Goal: Transaction & Acquisition: Obtain resource

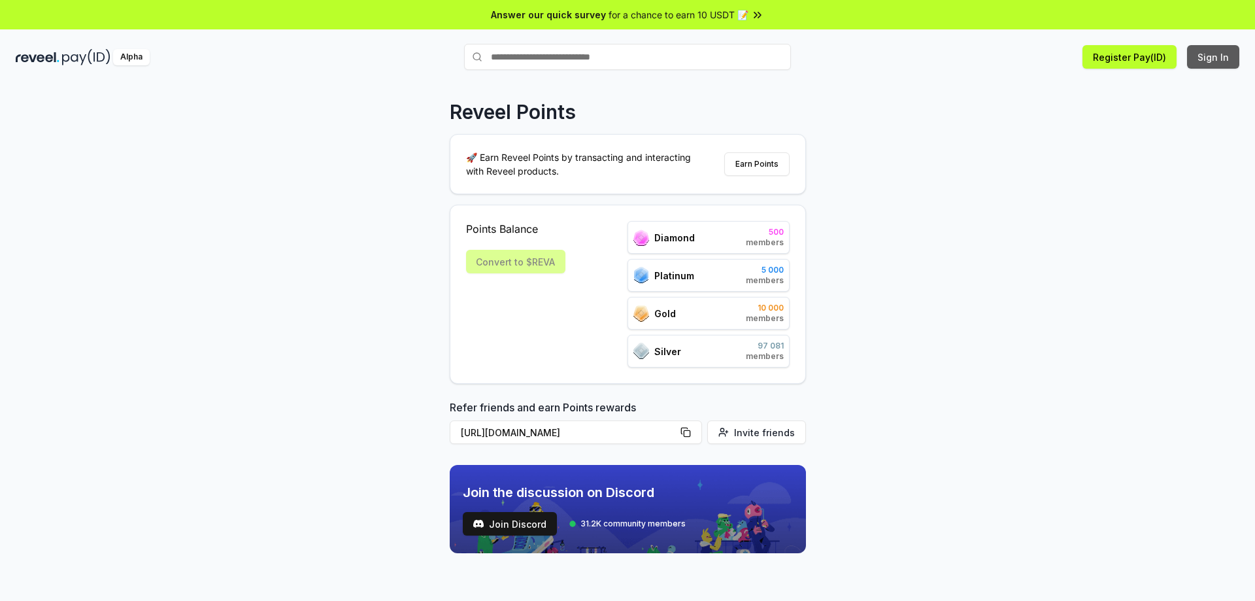
click at [1200, 56] on button "Sign In" at bounding box center [1213, 57] width 52 height 24
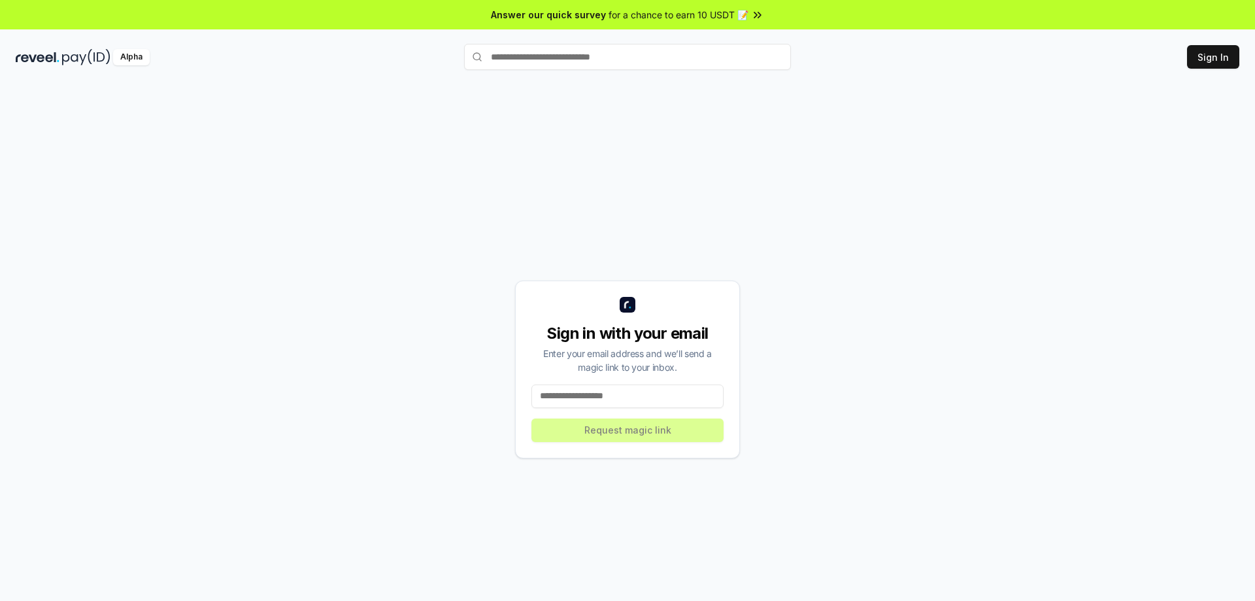
click at [643, 400] on input at bounding box center [627, 396] width 192 height 24
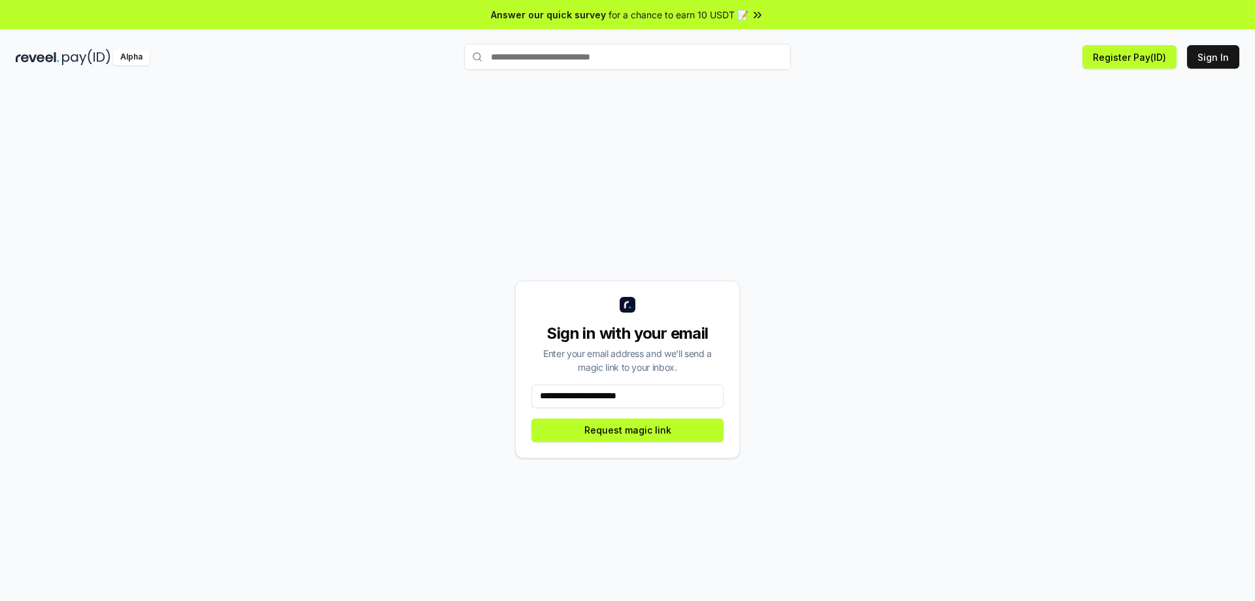
type input "**********"
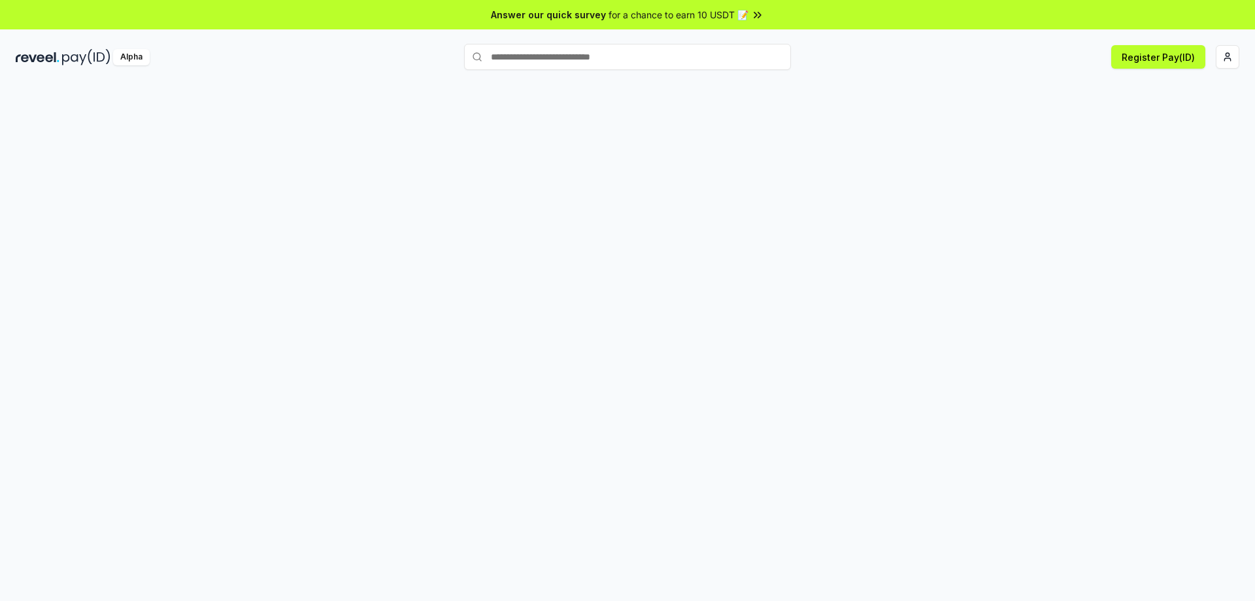
click at [829, 38] on div "Answer our quick survey for a chance to earn 10 USDT 📝 Alpha Register Pay(ID)" at bounding box center [627, 319] width 1255 height 638
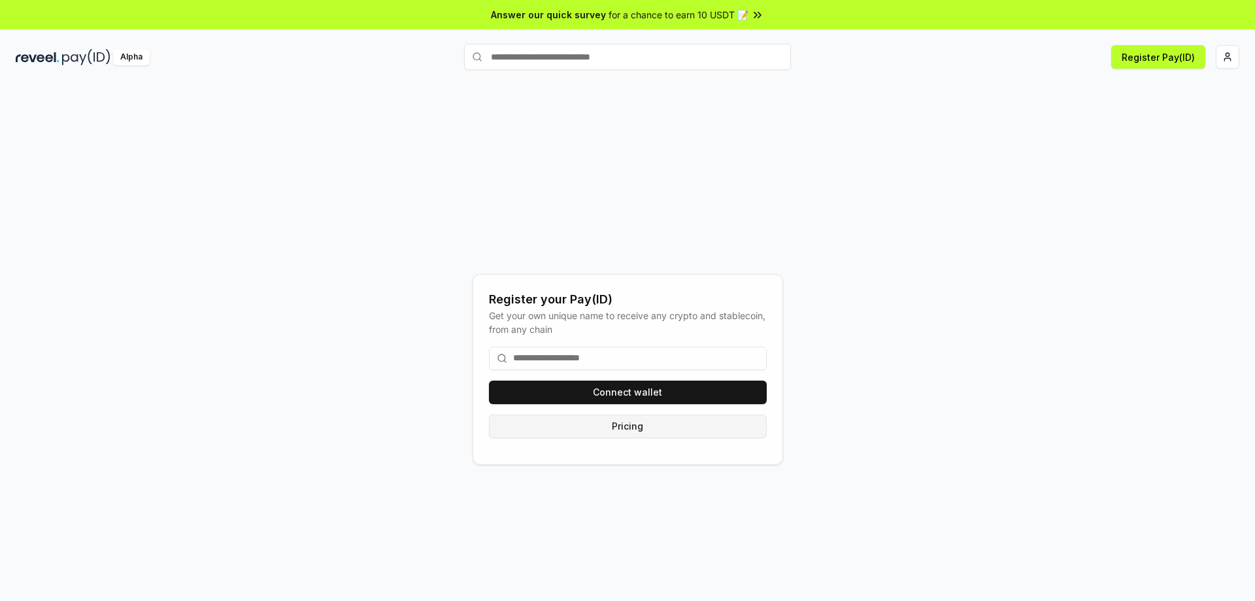
click at [652, 426] on button "Pricing" at bounding box center [628, 426] width 278 height 24
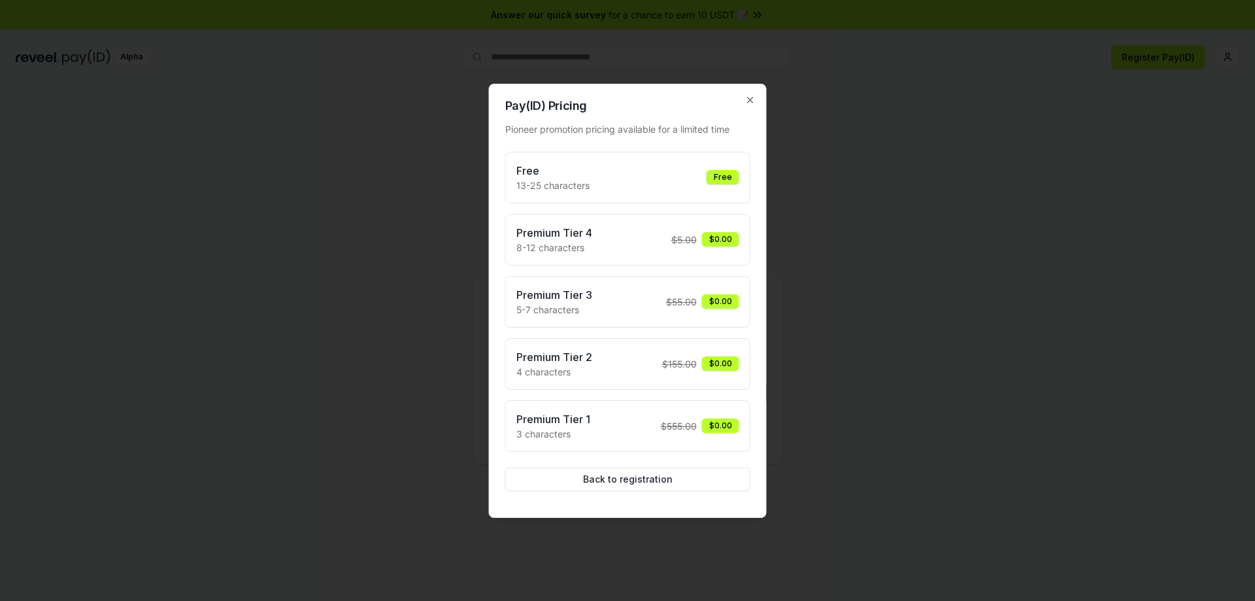
click at [725, 168] on div "Free 13-25 characters Free" at bounding box center [627, 177] width 223 height 29
click at [745, 99] on icon "button" at bounding box center [750, 100] width 10 height 10
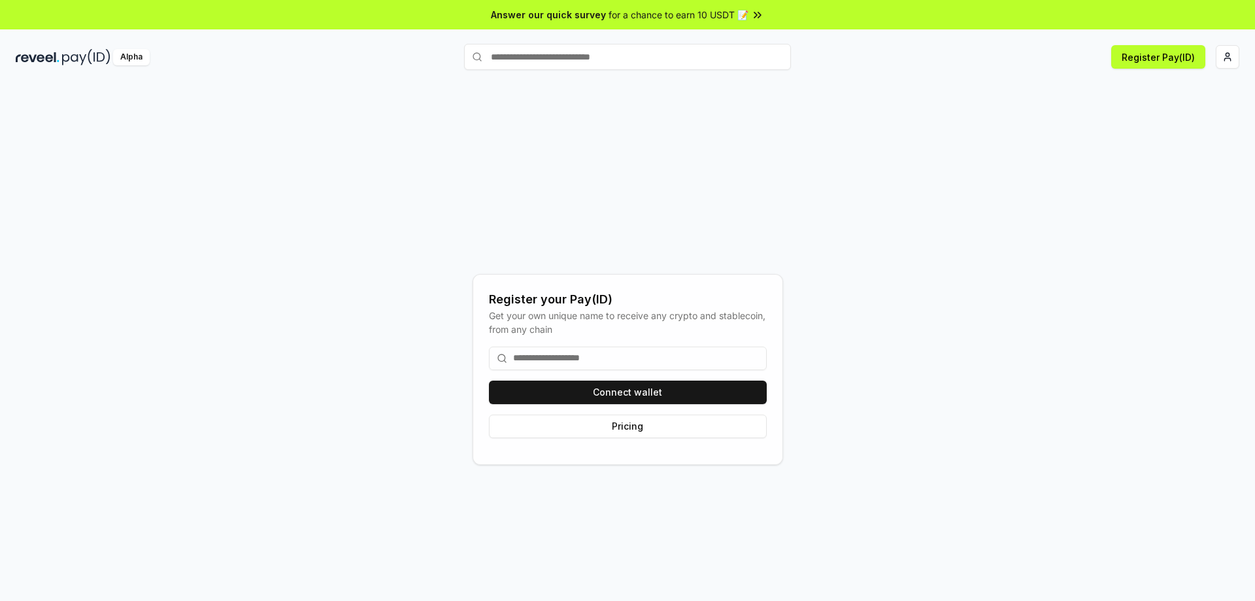
click at [1224, 61] on html "Answer our quick survey for a chance to earn 10 USDT 📝 Alpha Register Pay(ID) R…" at bounding box center [627, 300] width 1255 height 601
click at [1177, 116] on div "Connect Wallet" at bounding box center [1166, 127] width 145 height 22
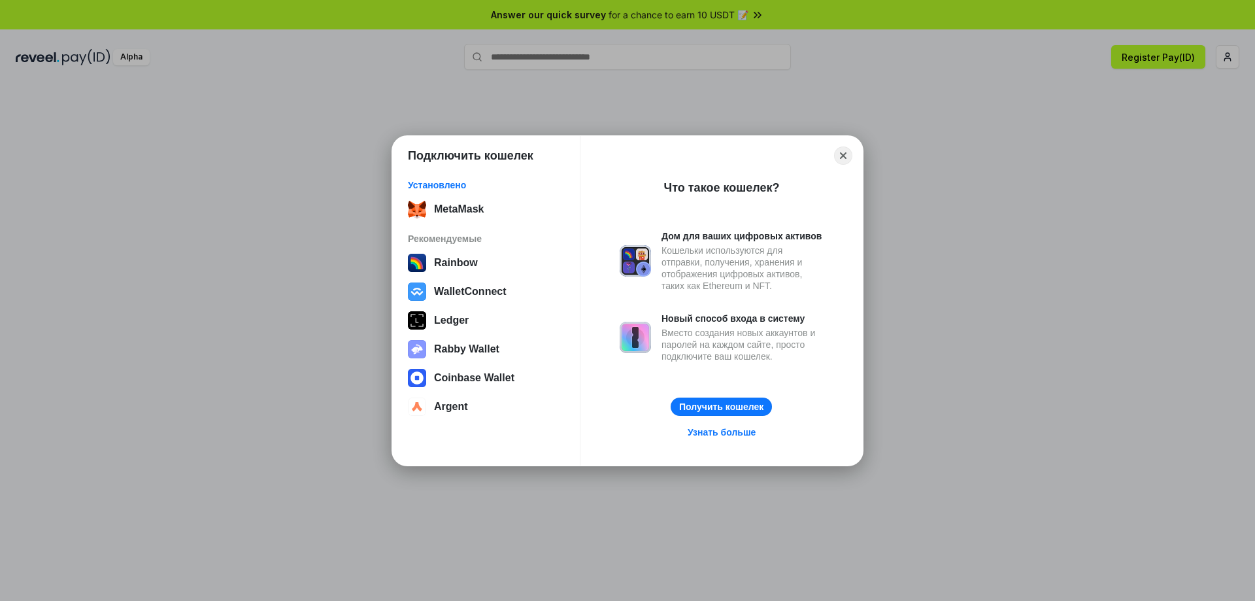
click at [192, 148] on div "Подключить кошелек Установлено MetaMask Рекомендуемые Rainbow WalletConnect Led…" at bounding box center [627, 300] width 1517 height 862
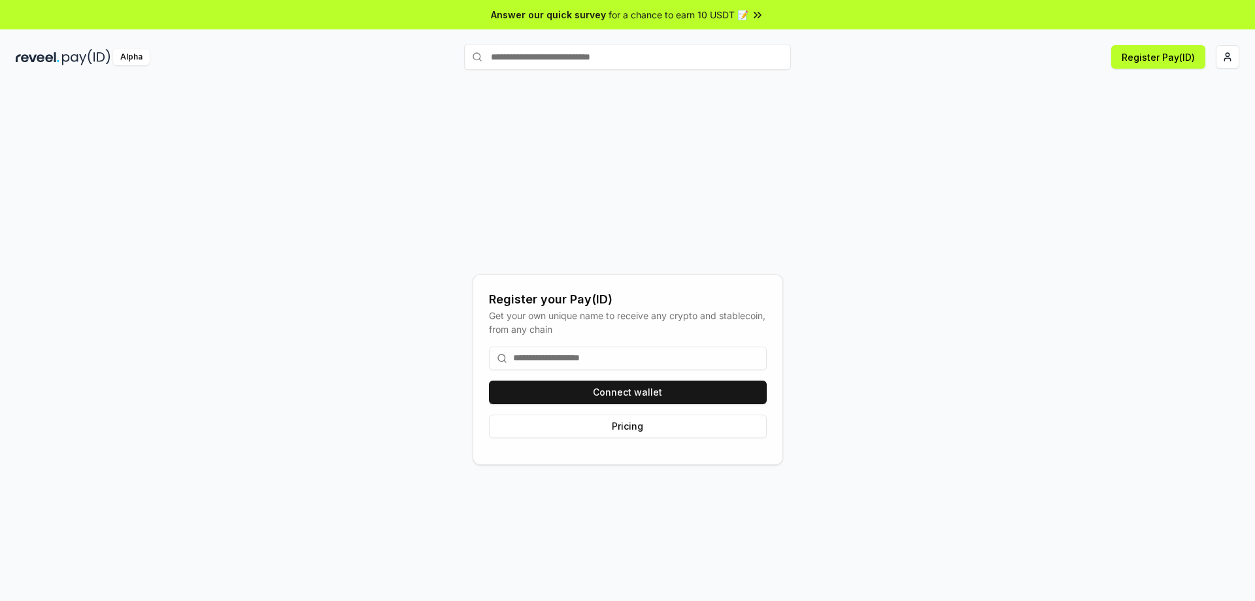
click at [139, 60] on div "Alpha" at bounding box center [131, 57] width 37 height 16
click at [85, 60] on img at bounding box center [86, 57] width 48 height 16
